Goal: Task Accomplishment & Management: Manage account settings

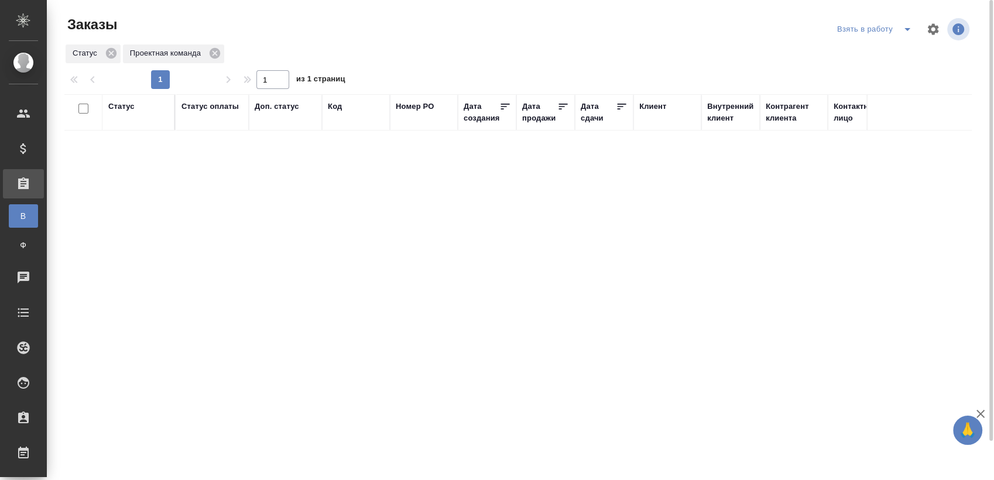
click at [907, 30] on icon "split button" at bounding box center [908, 29] width 6 height 3
click at [877, 51] on li "Мои заказы" at bounding box center [876, 52] width 98 height 19
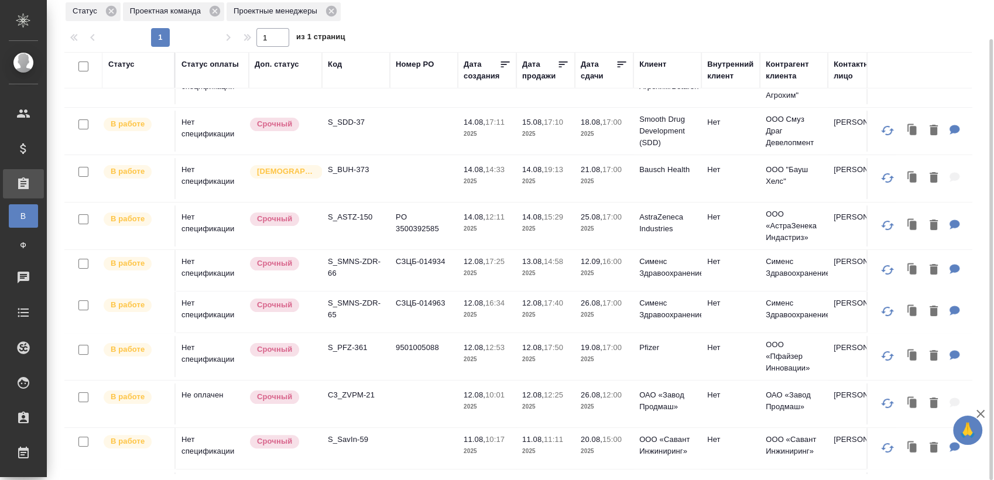
scroll to position [390, 0]
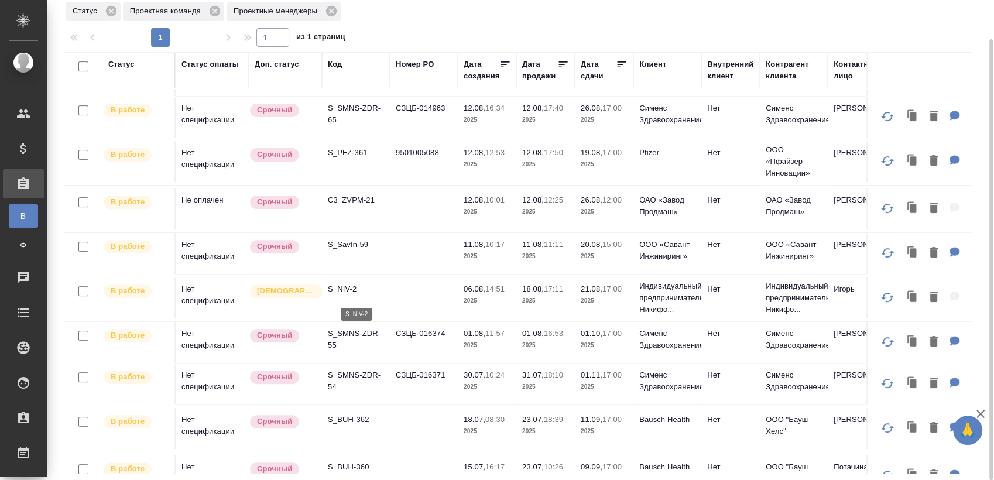
click at [352, 292] on p "S_NIV-2" at bounding box center [356, 289] width 56 height 12
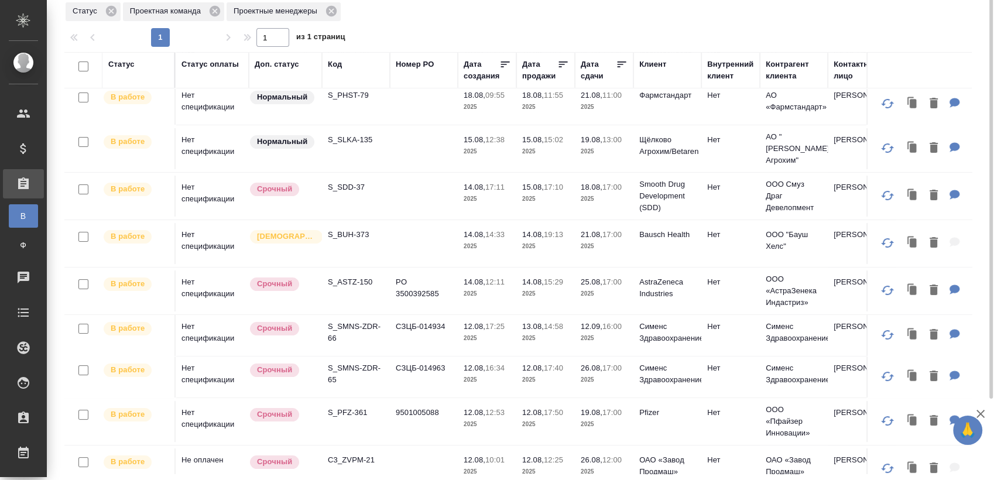
scroll to position [0, 0]
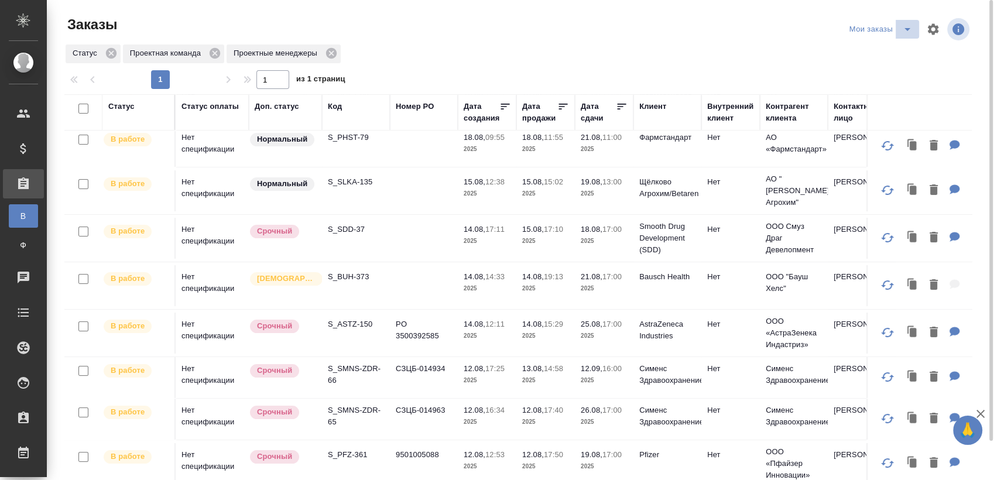
click at [900, 30] on icon "split button" at bounding box center [907, 29] width 14 height 14
click at [881, 44] on li "Взять в работу" at bounding box center [883, 52] width 98 height 19
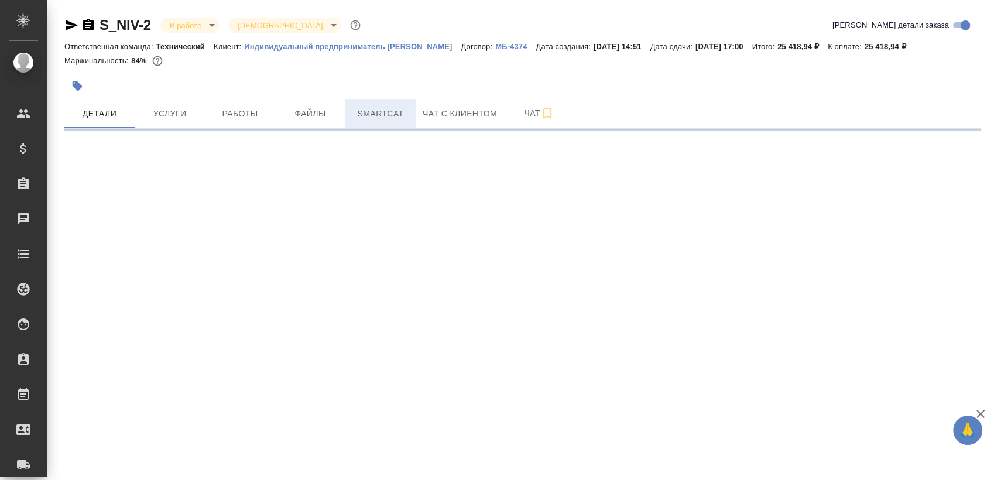
select select "RU"
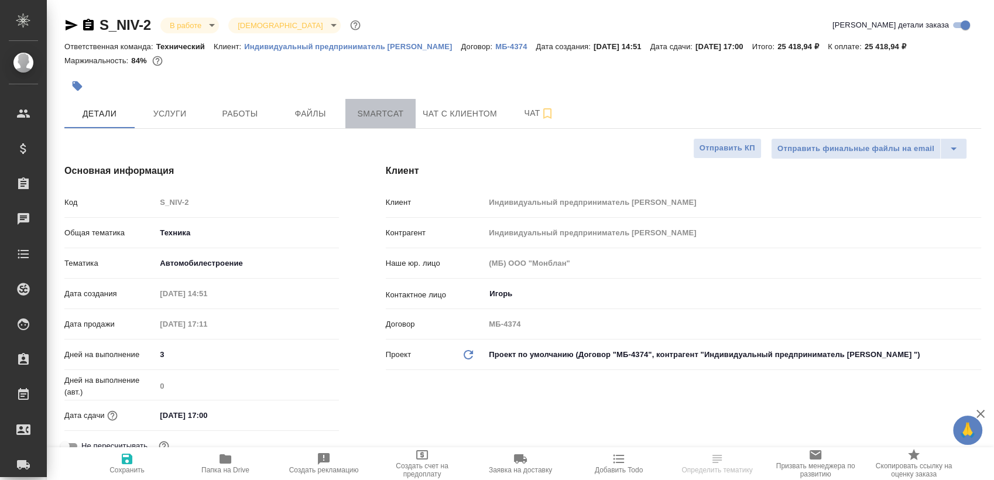
click at [390, 121] on span "Smartcat" at bounding box center [380, 114] width 56 height 15
type textarea "x"
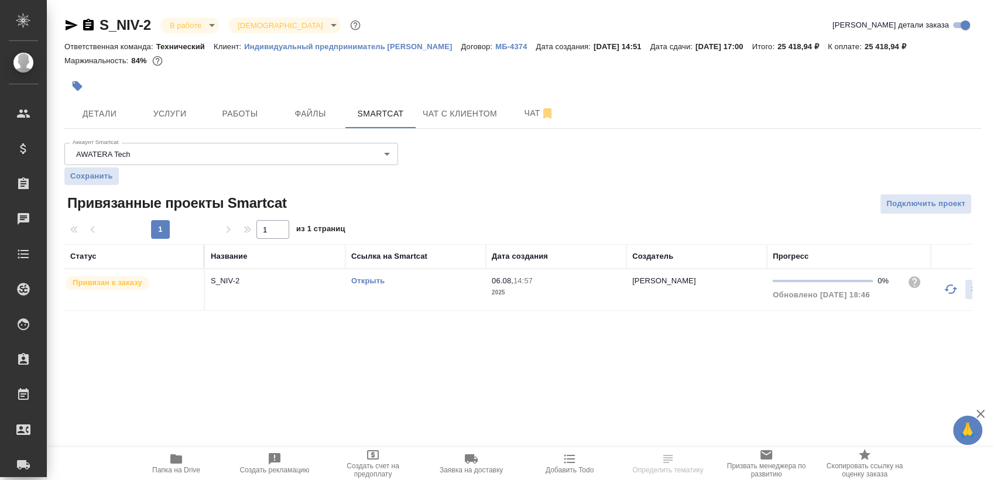
click at [376, 287] on div "Открыть" at bounding box center [415, 281] width 129 height 12
click at [381, 285] on link "Открыть" at bounding box center [367, 280] width 33 height 9
click at [227, 121] on span "Работы" at bounding box center [240, 114] width 56 height 15
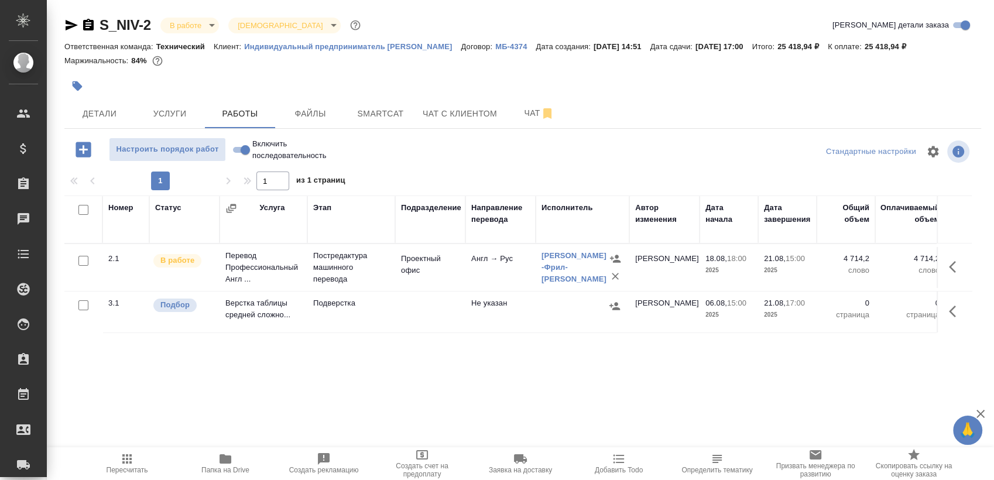
click at [563, 285] on div "Аржанова -Фрил- Екатерина" at bounding box center [574, 267] width 65 height 35
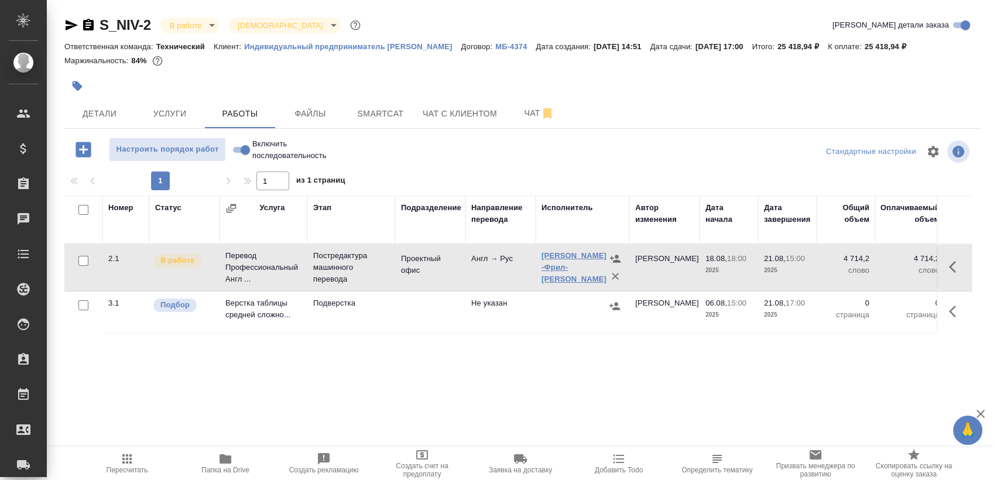
click at [548, 283] on link "Аржанова -Фрил- Екатерина" at bounding box center [574, 267] width 65 height 32
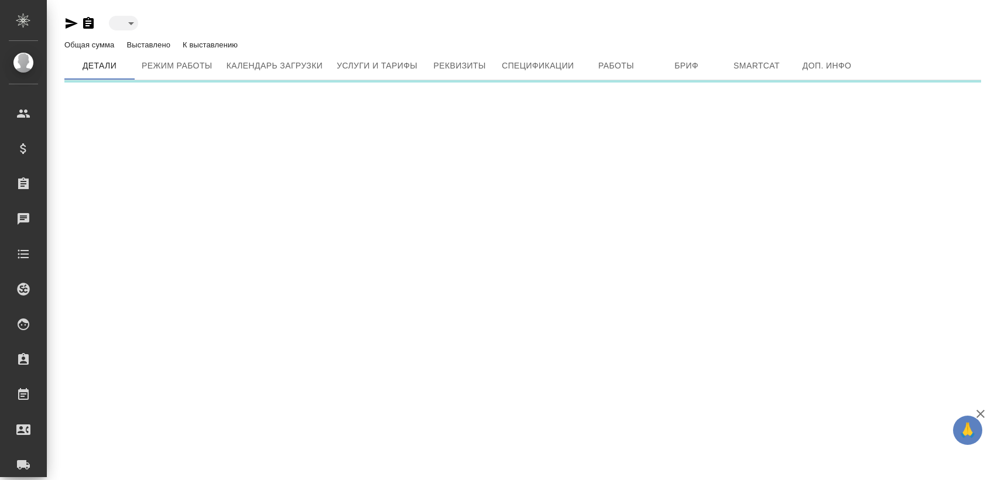
type input "active"
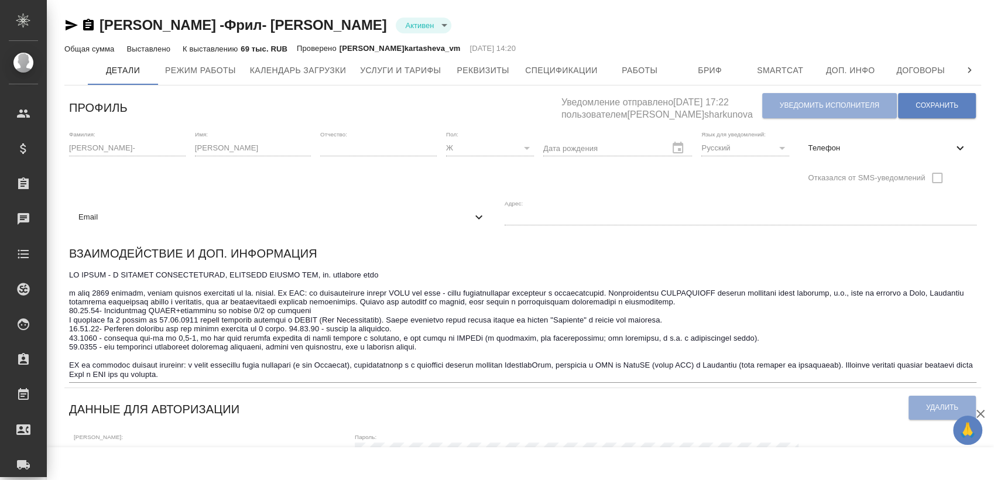
click at [472, 211] on span "Email" at bounding box center [274, 217] width 393 height 12
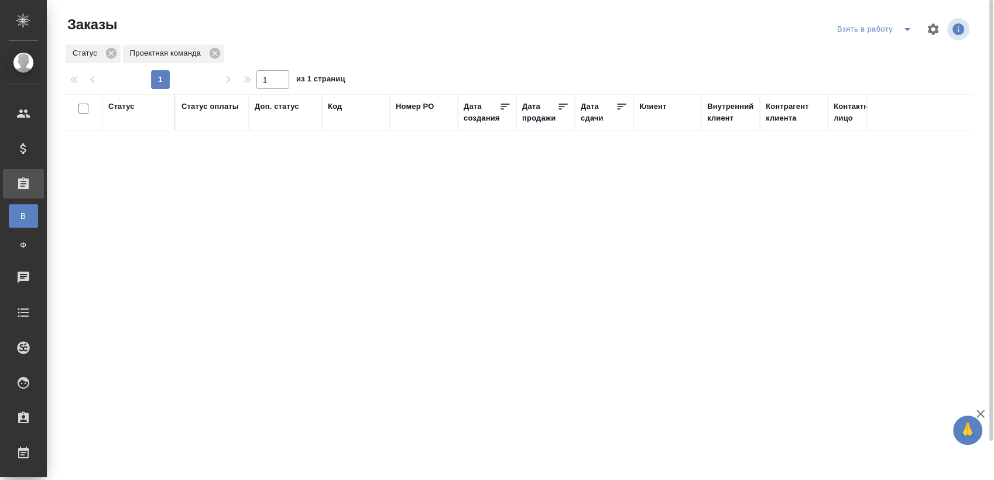
click at [900, 35] on icon "split button" at bounding box center [907, 29] width 14 height 14
click at [875, 51] on li "Мои заказы" at bounding box center [876, 52] width 98 height 19
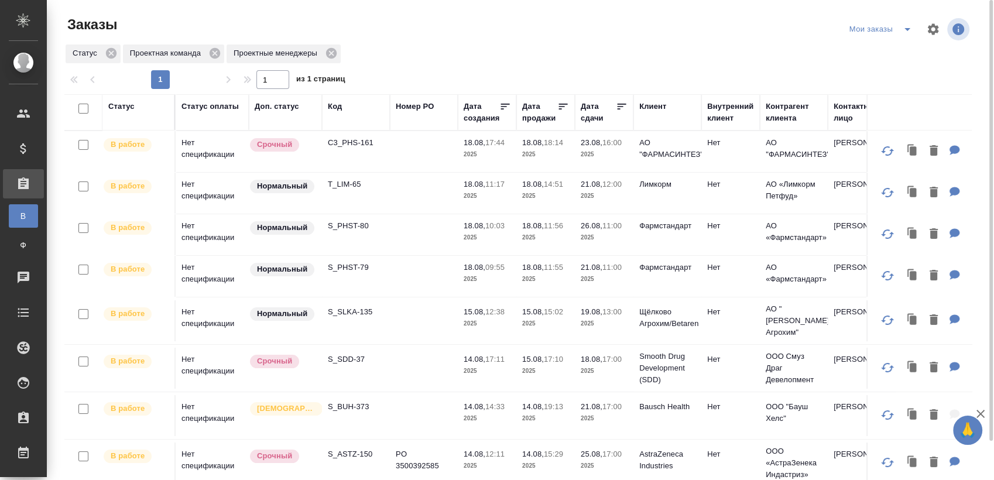
click at [906, 26] on icon "split button" at bounding box center [907, 29] width 14 height 14
click at [909, 26] on icon "split button" at bounding box center [907, 29] width 14 height 14
click at [879, 46] on li "Взять в работу" at bounding box center [883, 52] width 98 height 19
